Goal: Entertainment & Leisure: Consume media (video, audio)

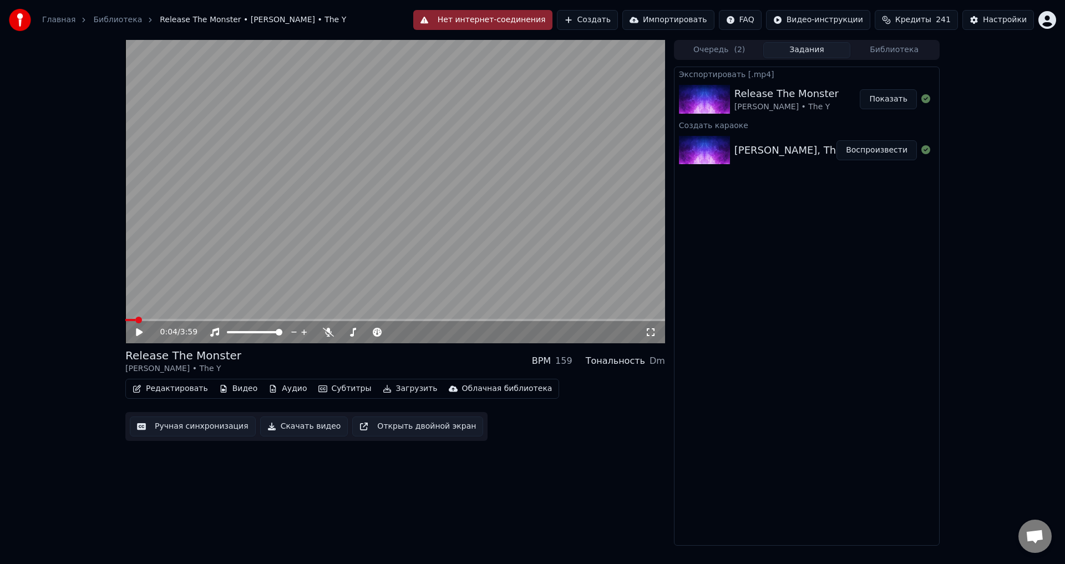
click at [483, 387] on div "Облачная библиотека" at bounding box center [507, 388] width 90 height 11
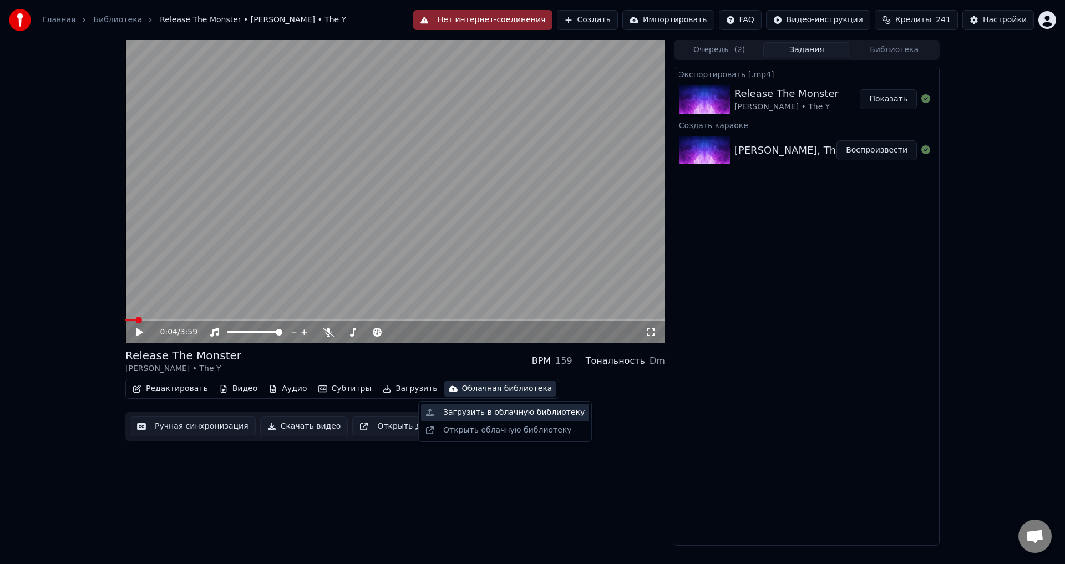
click at [514, 417] on div "Загрузить в облачную библиотеку" at bounding box center [513, 412] width 141 height 11
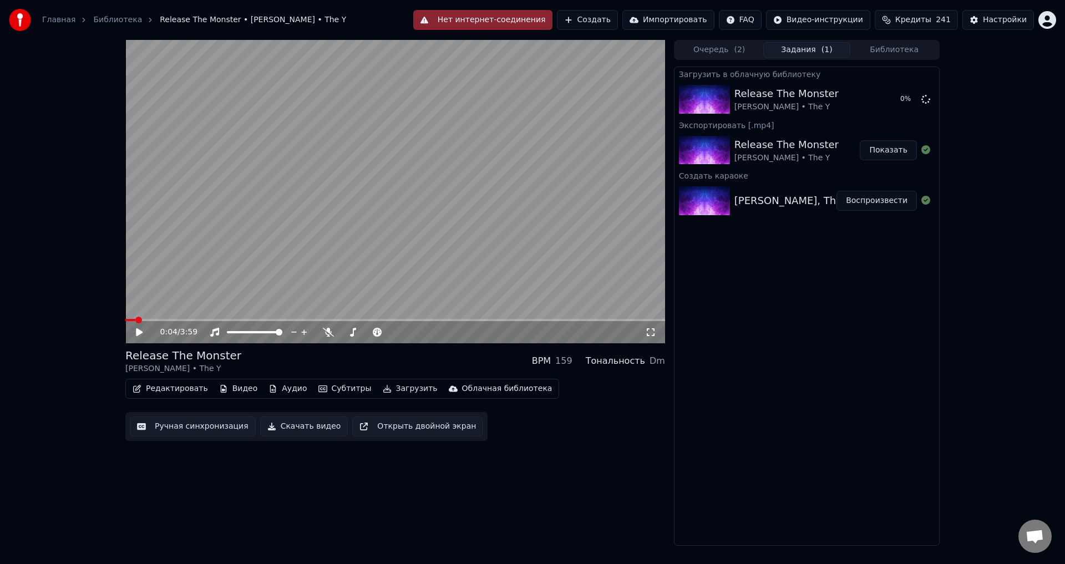
click at [896, 48] on button "Библиотека" at bounding box center [895, 50] width 88 height 16
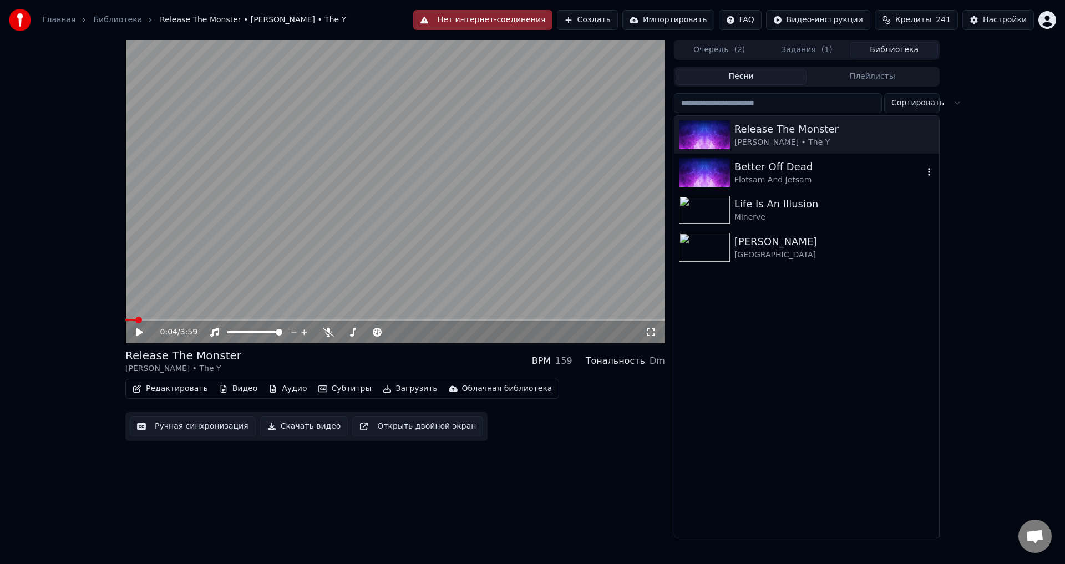
drag, startPoint x: 866, startPoint y: 171, endPoint x: 666, endPoint y: 179, distance: 199.9
click at [865, 171] on div "Better Off Dead" at bounding box center [829, 167] width 189 height 16
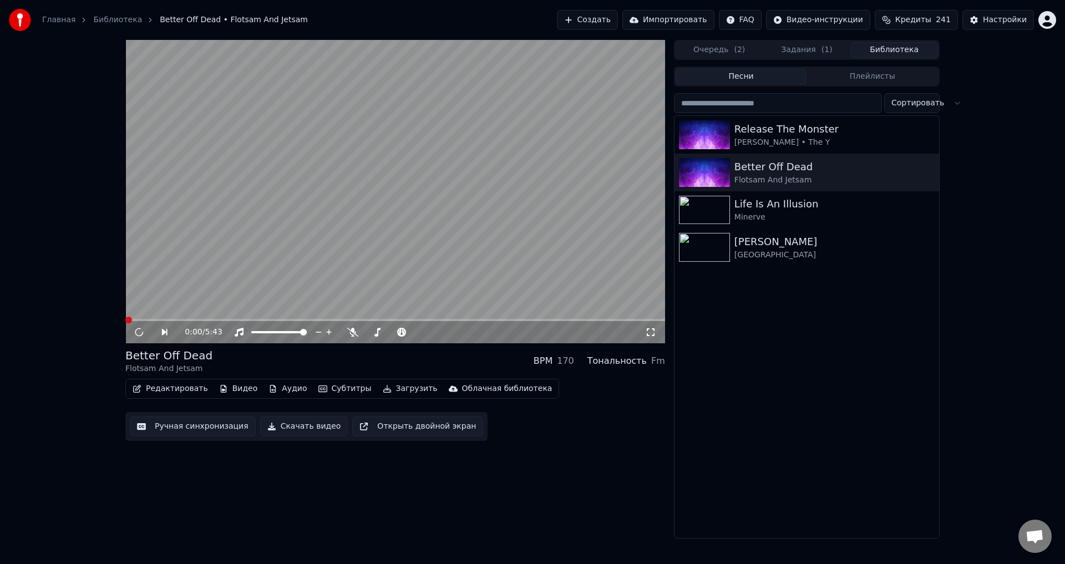
click at [481, 385] on div "Облачная библиотека" at bounding box center [507, 388] width 90 height 11
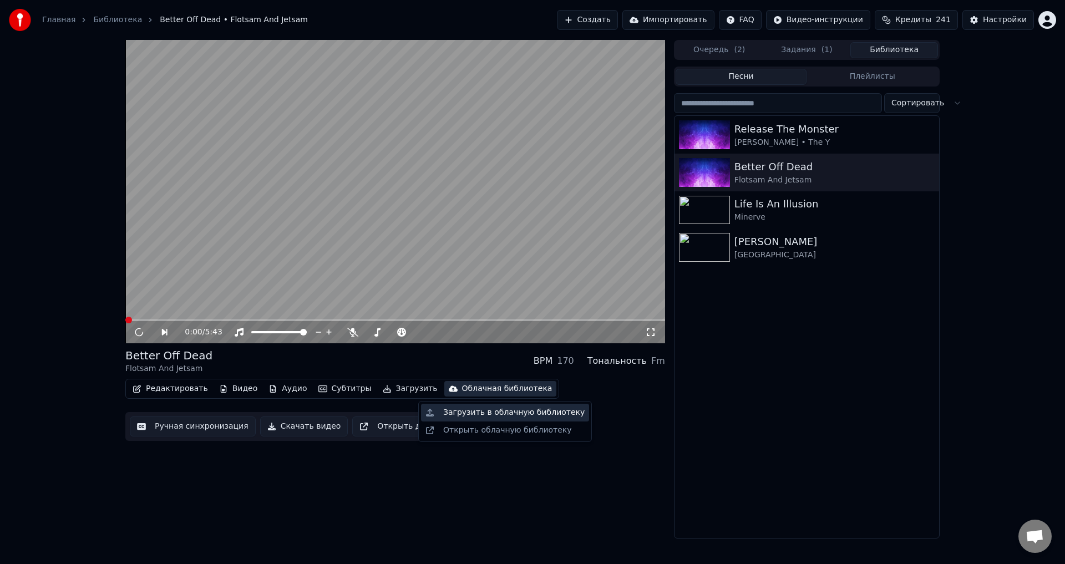
click at [513, 417] on div "Загрузить в облачную библиотеку" at bounding box center [513, 412] width 141 height 11
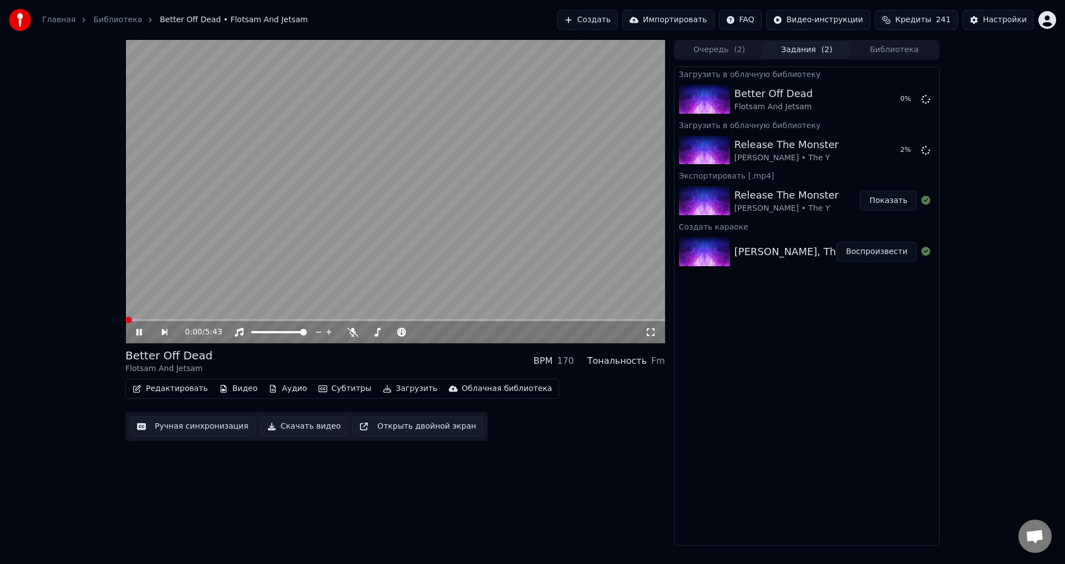
click at [198, 321] on span at bounding box center [395, 320] width 540 height 2
click at [512, 473] on div "0:46 / 5:43 Better Off Dead Flotsam And Jetsam BPM 170 Тональность Fm Редактиро…" at bounding box center [395, 293] width 540 height 506
click at [138, 332] on icon at bounding box center [139, 332] width 6 height 7
click at [125, 317] on span at bounding box center [128, 320] width 7 height 7
click at [901, 50] on button "Библиотека" at bounding box center [895, 50] width 88 height 16
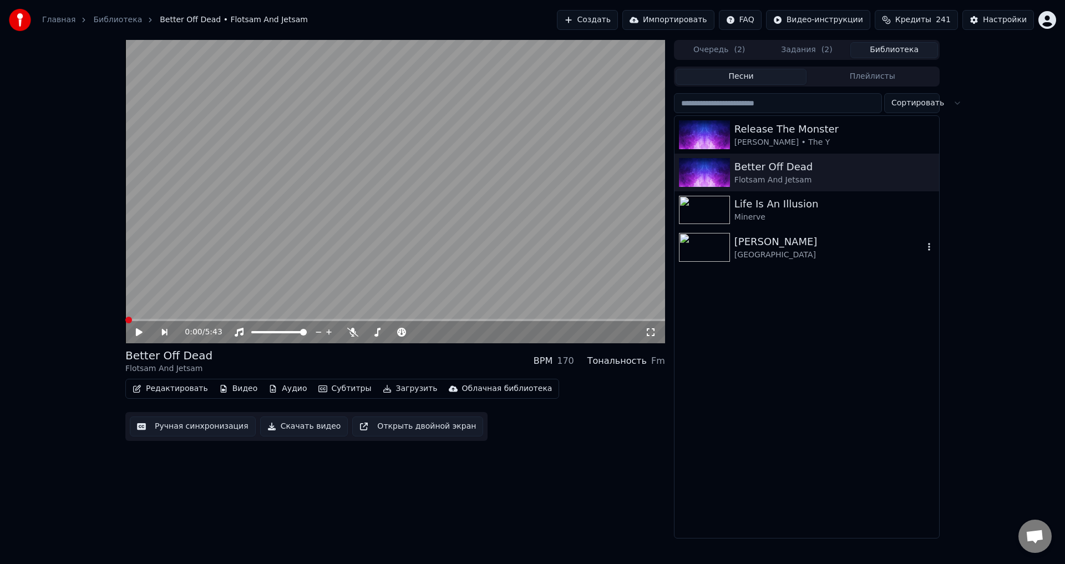
click at [868, 244] on div "[PERSON_NAME]" at bounding box center [829, 242] width 189 height 16
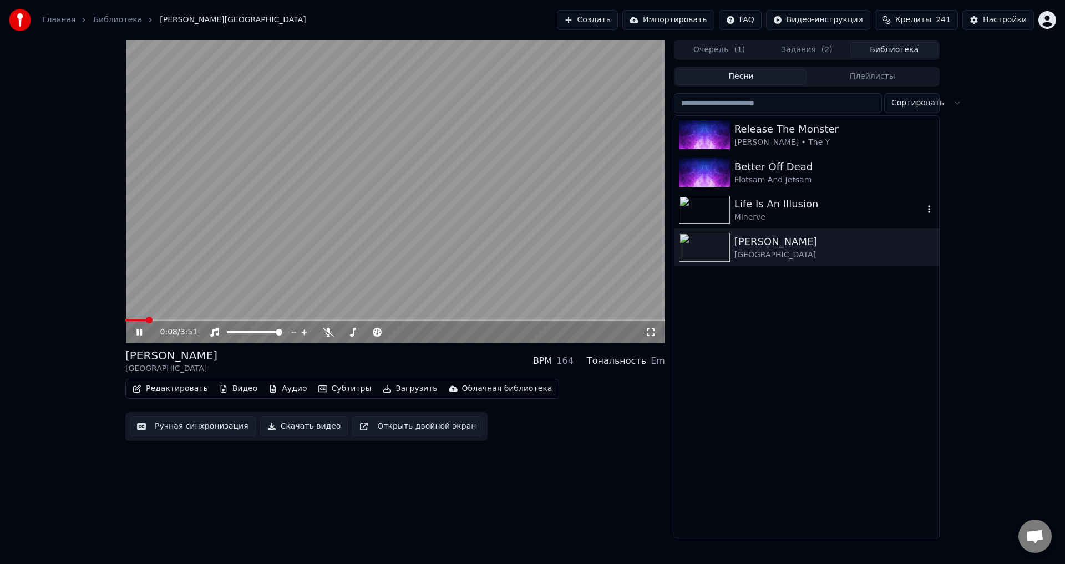
click at [853, 209] on div "Life Is An Illusion" at bounding box center [829, 204] width 189 height 16
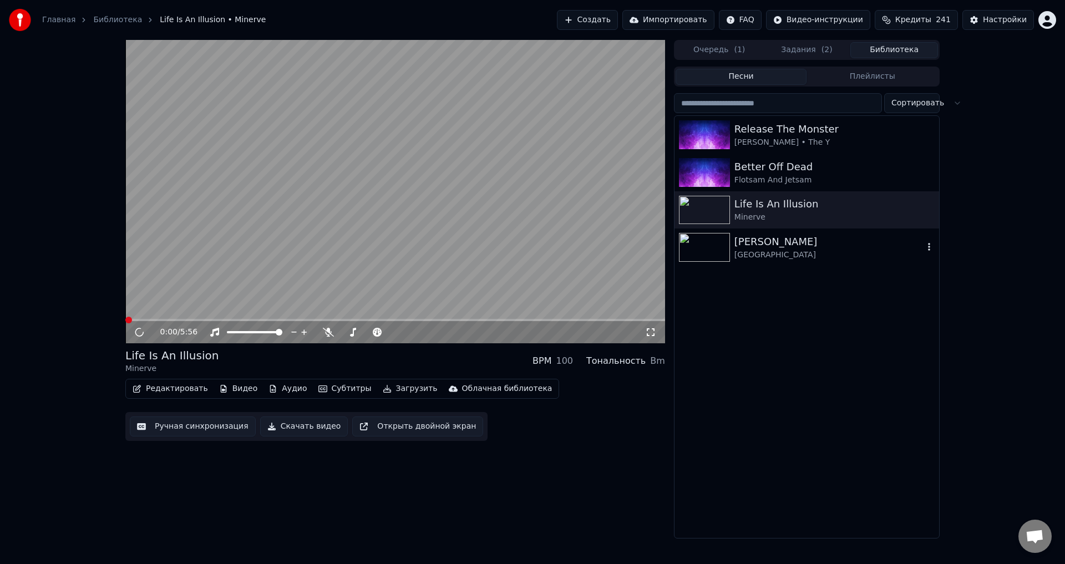
click at [838, 250] on div "[GEOGRAPHIC_DATA]" at bounding box center [829, 255] width 189 height 11
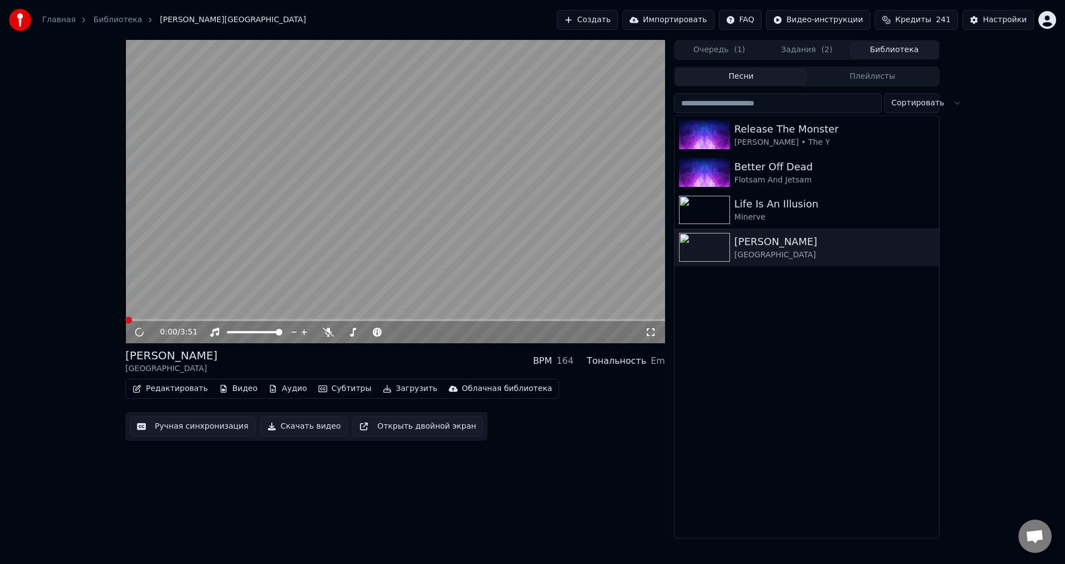
click at [231, 388] on button "Видео" at bounding box center [239, 389] width 48 height 16
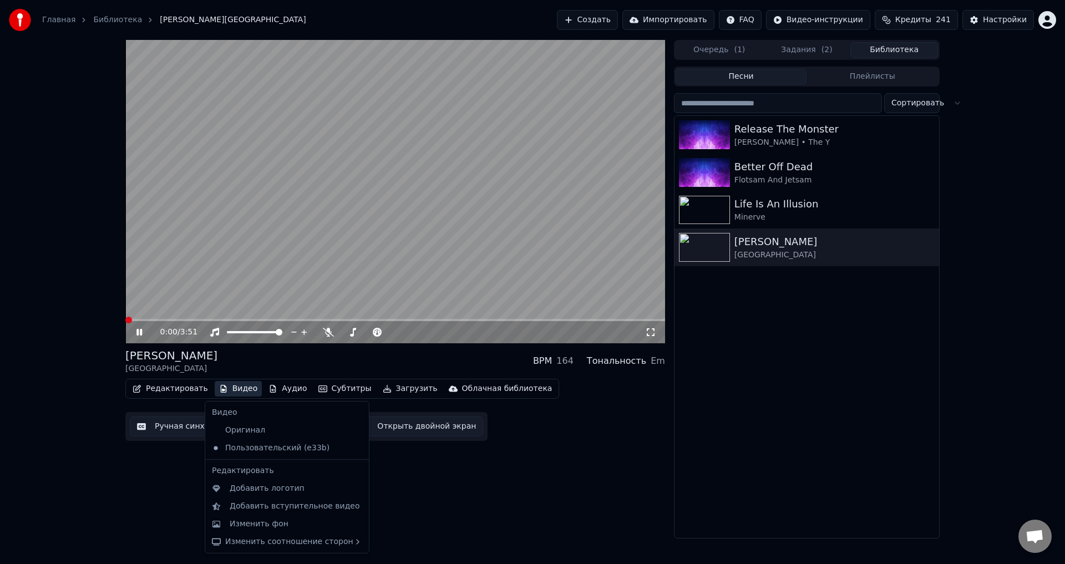
click at [138, 332] on icon at bounding box center [139, 332] width 6 height 7
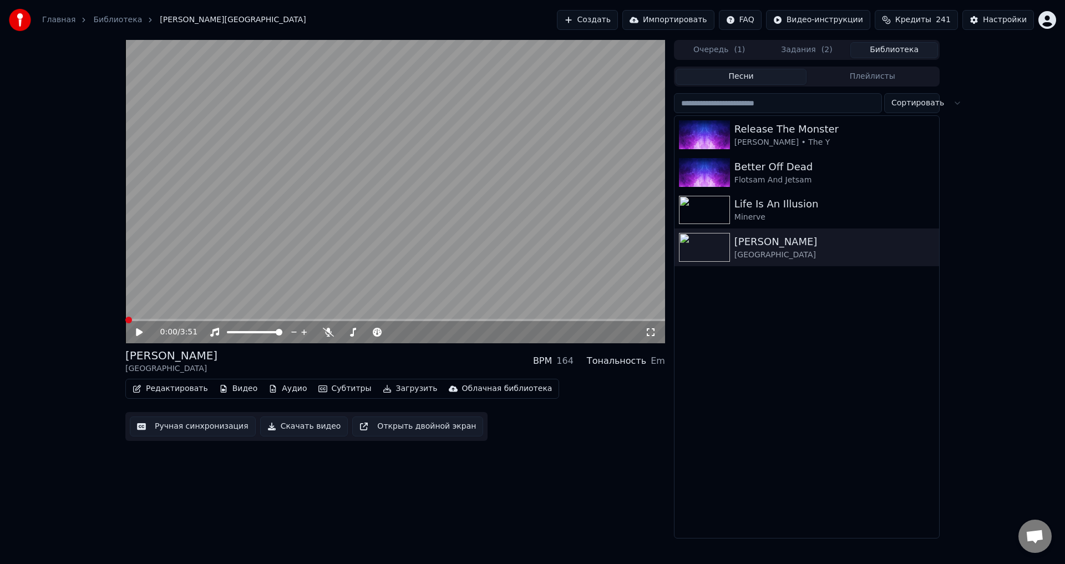
click at [137, 332] on icon at bounding box center [139, 332] width 7 height 8
click at [193, 320] on span at bounding box center [395, 320] width 540 height 2
click at [139, 333] on icon at bounding box center [147, 332] width 26 height 9
click at [805, 48] on button "Задания ( 2 )" at bounding box center [807, 50] width 88 height 16
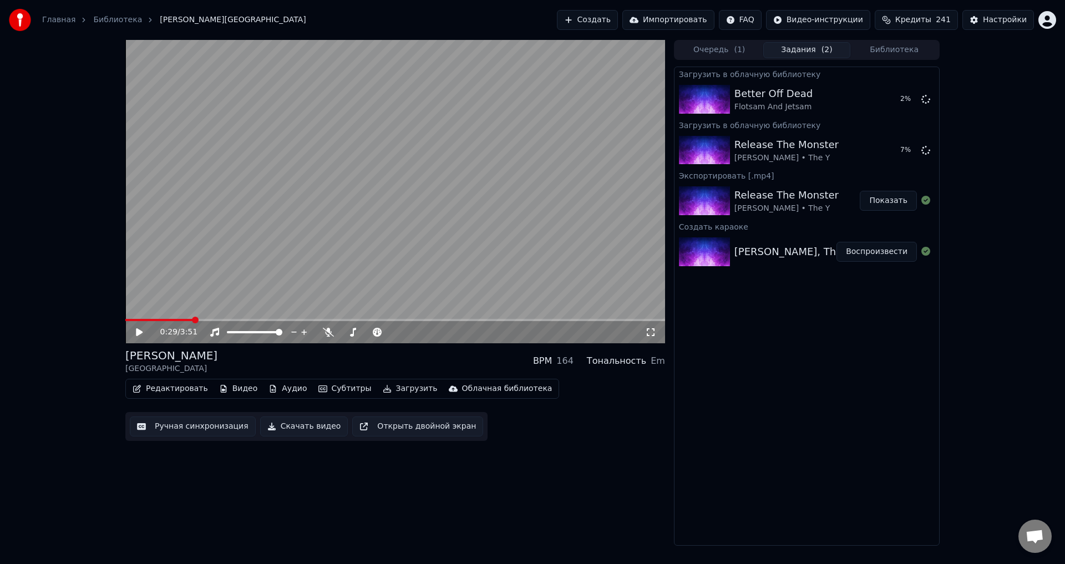
click at [139, 332] on icon at bounding box center [139, 332] width 7 height 8
click at [139, 331] on icon at bounding box center [139, 332] width 6 height 7
